Goal: Task Accomplishment & Management: Complete application form

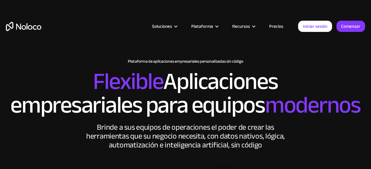
click at [282, 29] on link "Precios" at bounding box center [276, 26] width 29 height 8
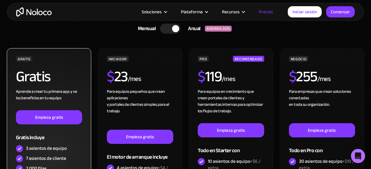
scroll to position [177, 0]
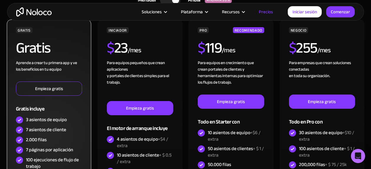
click at [40, 93] on link "Empieza gratis" at bounding box center [49, 88] width 66 height 14
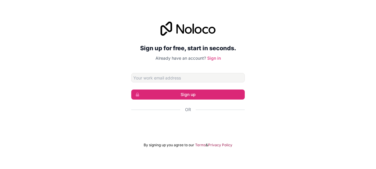
click at [163, 76] on input "Email address" at bounding box center [187, 77] width 113 height 9
type input "[EMAIL_ADDRESS][DOMAIN_NAME]"
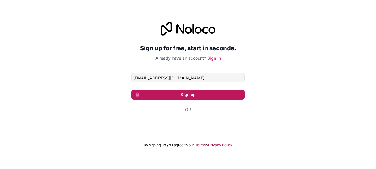
click at [137, 97] on icon "submit" at bounding box center [137, 94] width 5 height 5
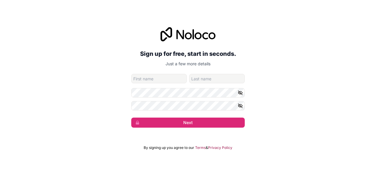
click at [140, 81] on input "given-name" at bounding box center [159, 78] width 56 height 9
type input "[PERSON_NAME]"
click at [91, 110] on div "Sign up for free, start in seconds. Just a few more details [EMAIL_ADDRESS][DOM…" at bounding box center [188, 77] width 376 height 117
click at [128, 110] on div "Sign up for free, start in seconds. Just a few more details [EMAIL_ADDRESS][DOM…" at bounding box center [188, 77] width 376 height 117
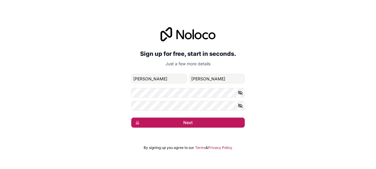
click at [156, 122] on button "Next" at bounding box center [187, 123] width 113 height 10
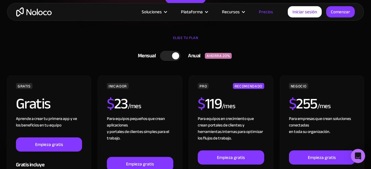
scroll to position [148, 0]
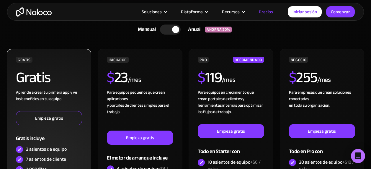
click at [57, 118] on link "Empieza gratis" at bounding box center [49, 118] width 66 height 14
click at [68, 124] on link "Empieza gratis" at bounding box center [49, 118] width 66 height 14
click at [65, 118] on link "Empieza gratis" at bounding box center [49, 118] width 66 height 14
